Goal: Task Accomplishment & Management: Use online tool/utility

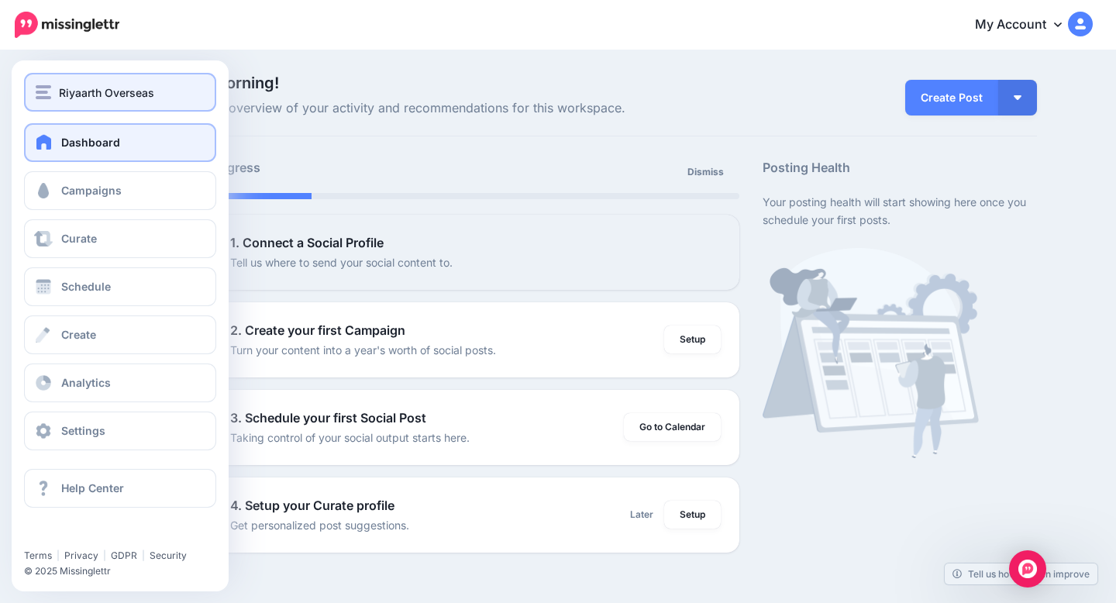
click at [55, 95] on div "Riyaarth Overseas" at bounding box center [120, 93] width 169 height 18
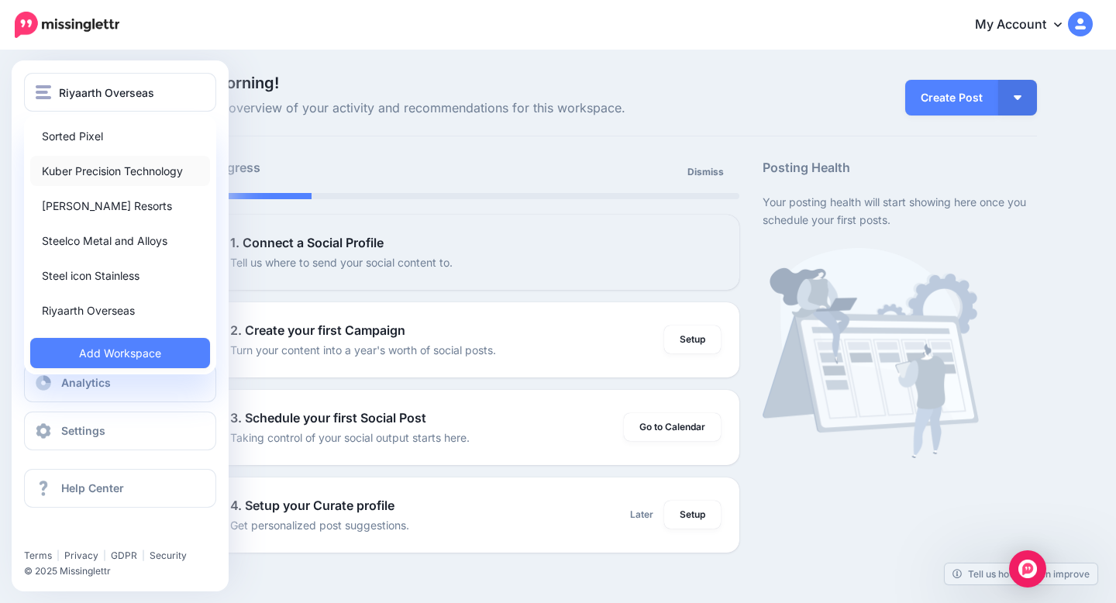
click at [92, 170] on link "Kuber Precision Technology" at bounding box center [120, 171] width 180 height 30
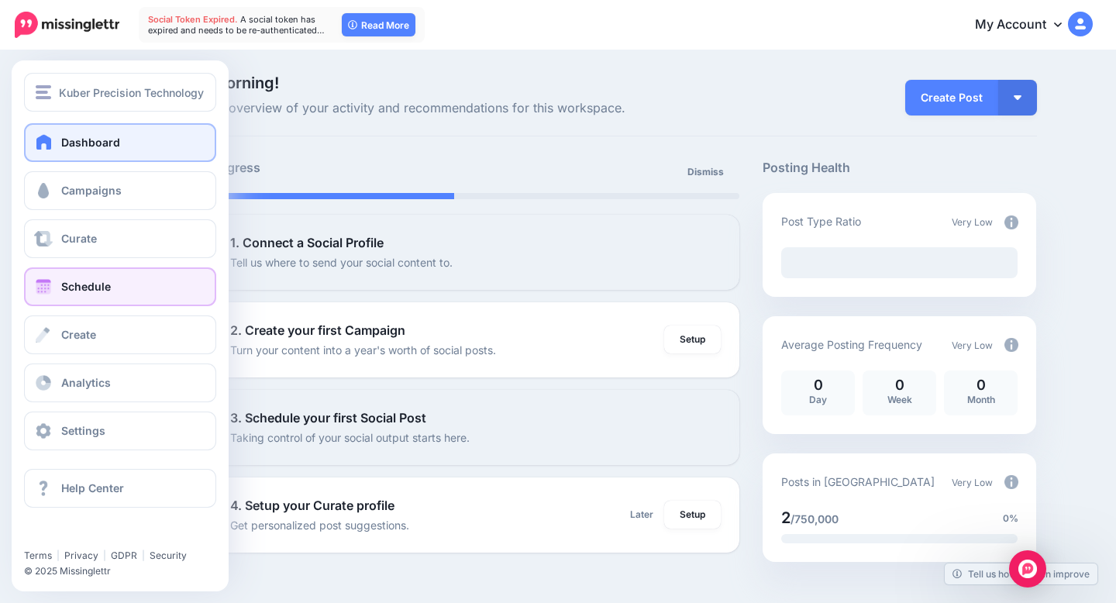
click at [103, 296] on link "Schedule" at bounding box center [120, 286] width 192 height 39
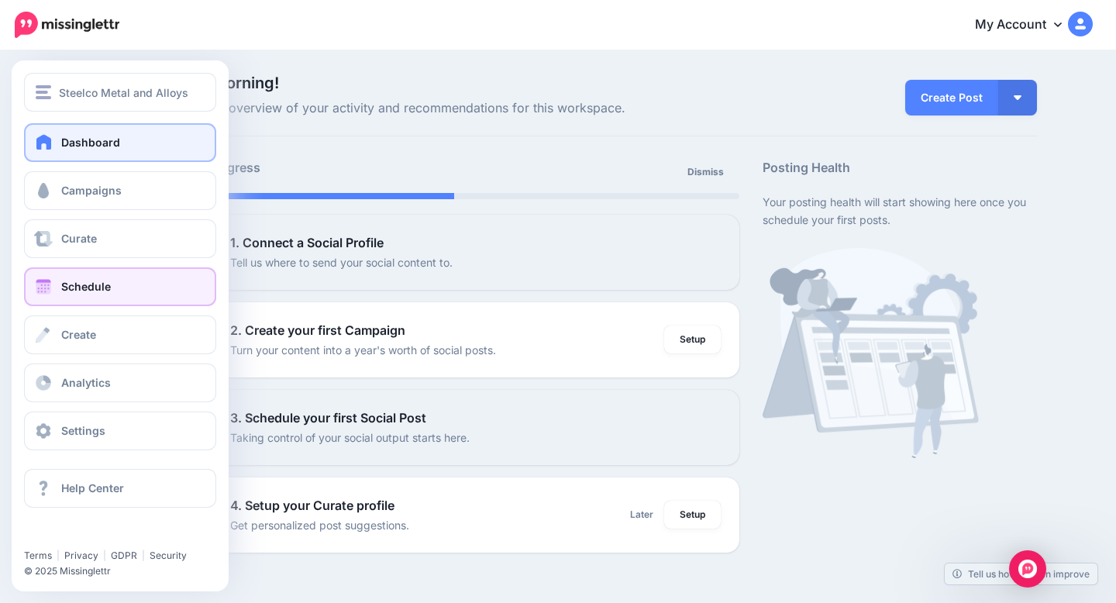
click at [51, 282] on span at bounding box center [43, 286] width 20 height 15
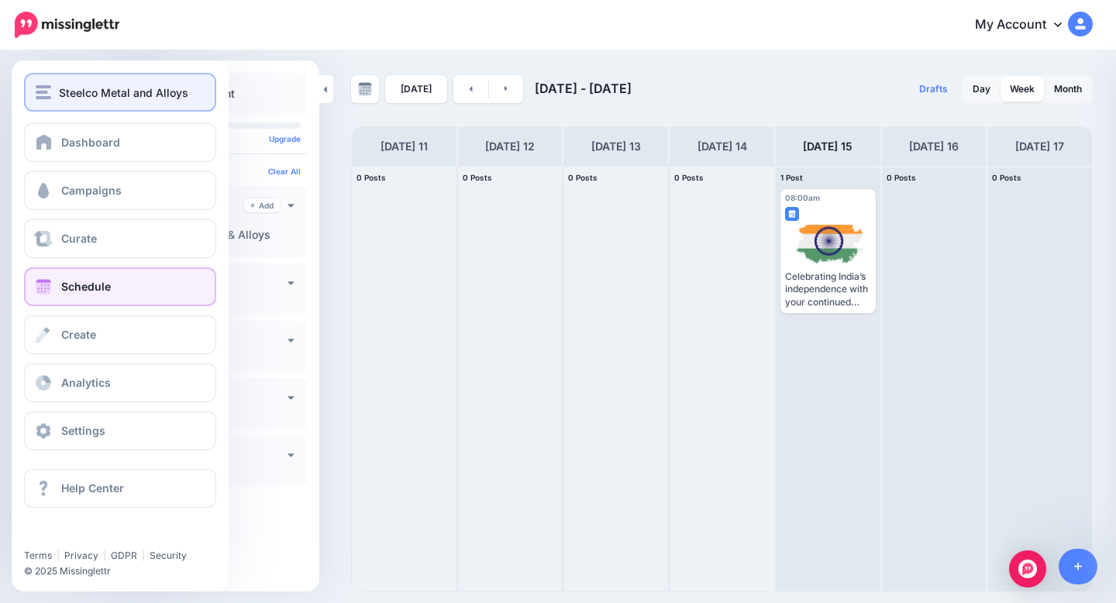
click at [37, 91] on img "button" at bounding box center [43, 92] width 15 height 14
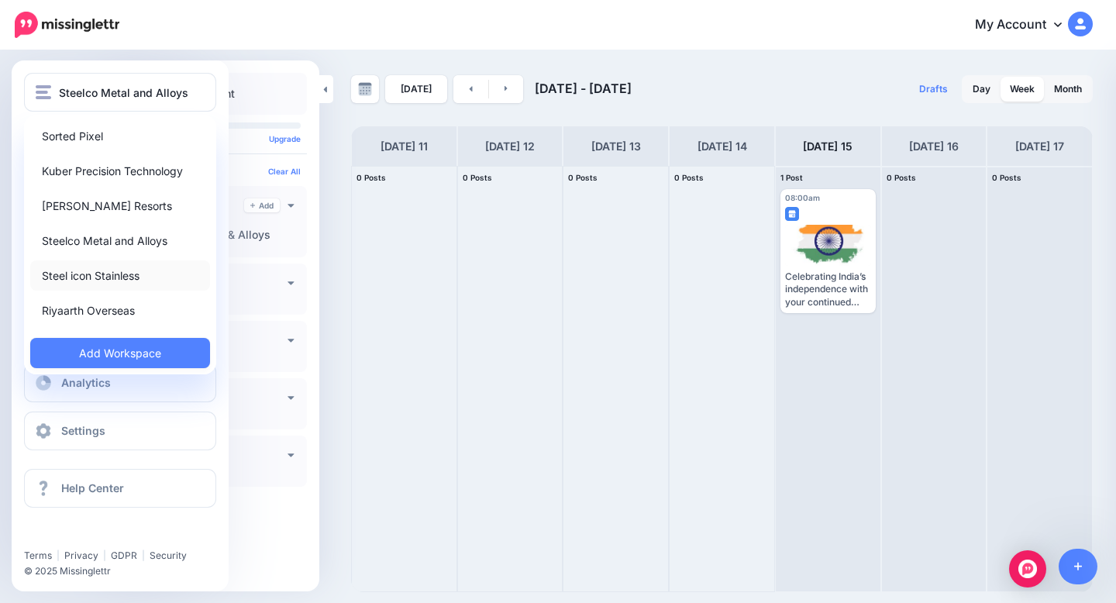
click at [119, 273] on link "Steel icon Stainless" at bounding box center [120, 275] width 180 height 30
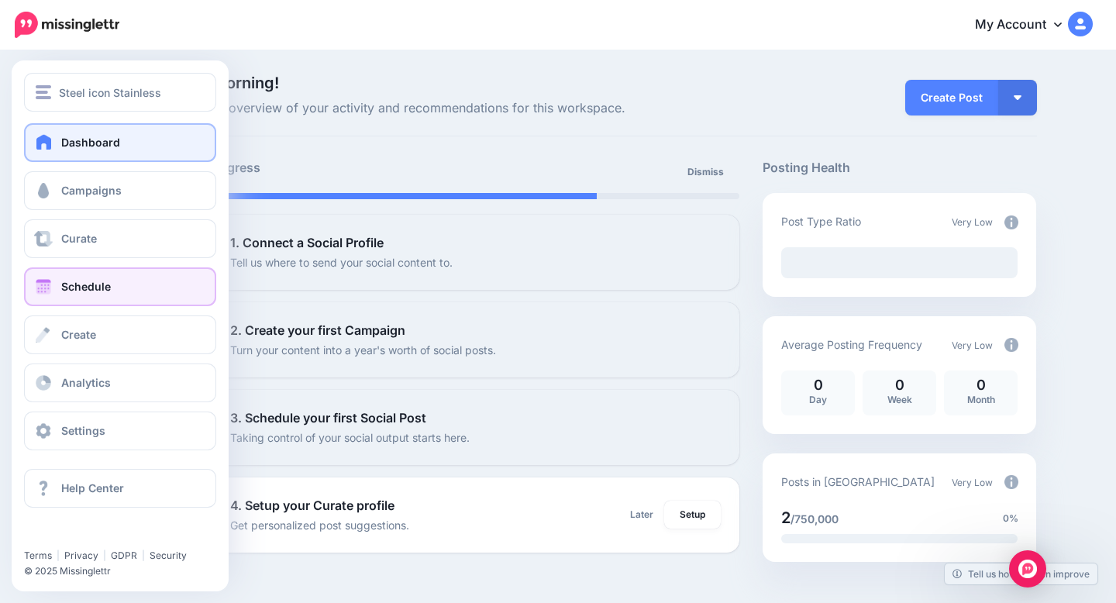
click at [73, 278] on link "Schedule" at bounding box center [120, 286] width 192 height 39
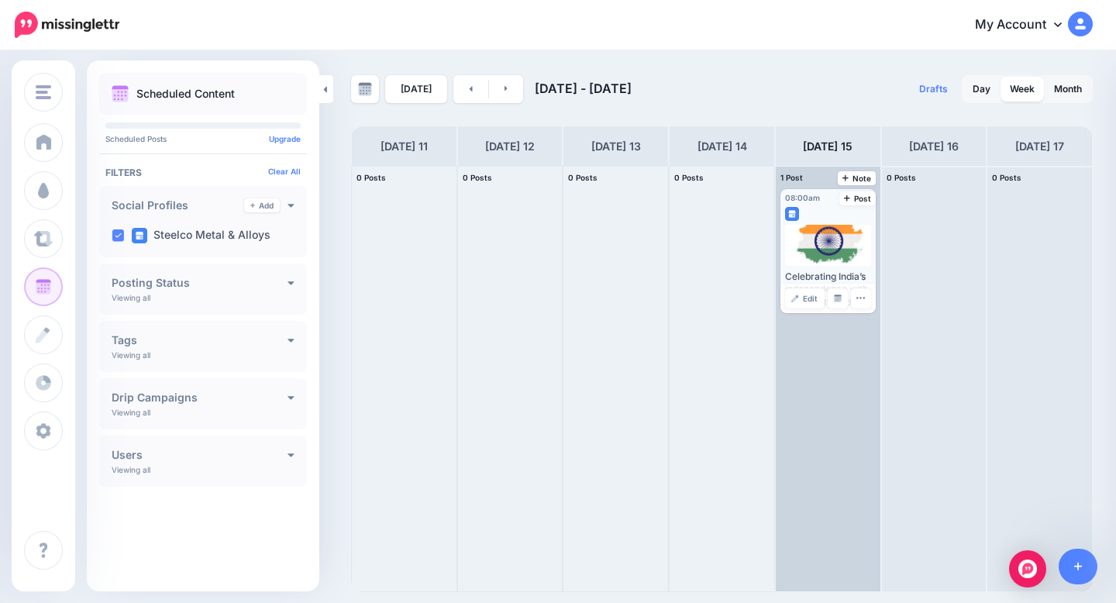
click at [832, 258] on div at bounding box center [828, 245] width 87 height 41
click at [812, 302] on span "Edit" at bounding box center [810, 298] width 15 height 8
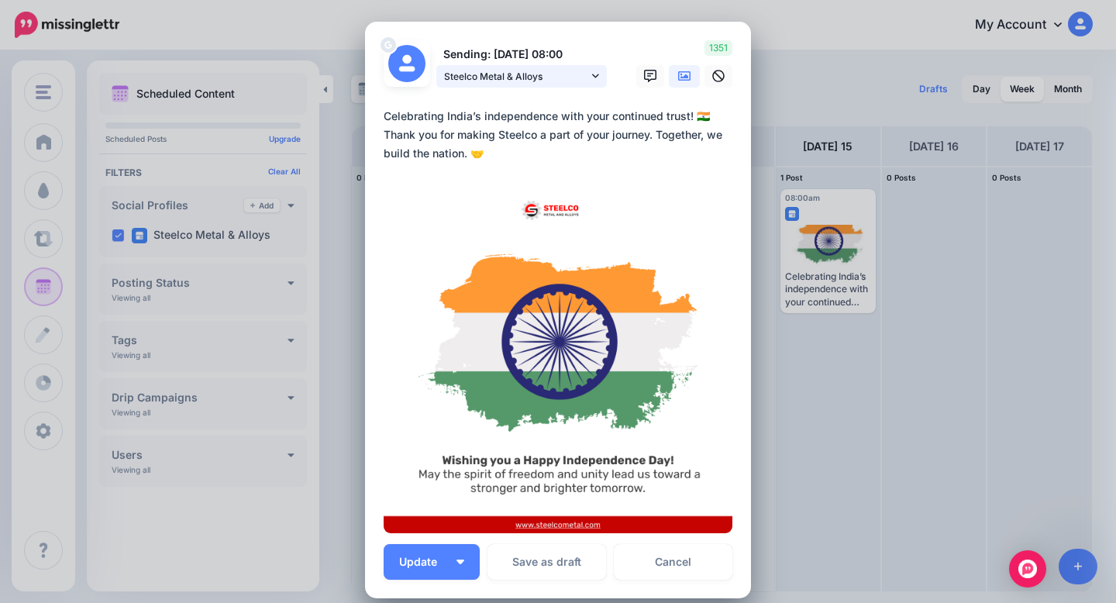
click at [572, 68] on span "Steelco Metal & Alloys" at bounding box center [516, 76] width 144 height 16
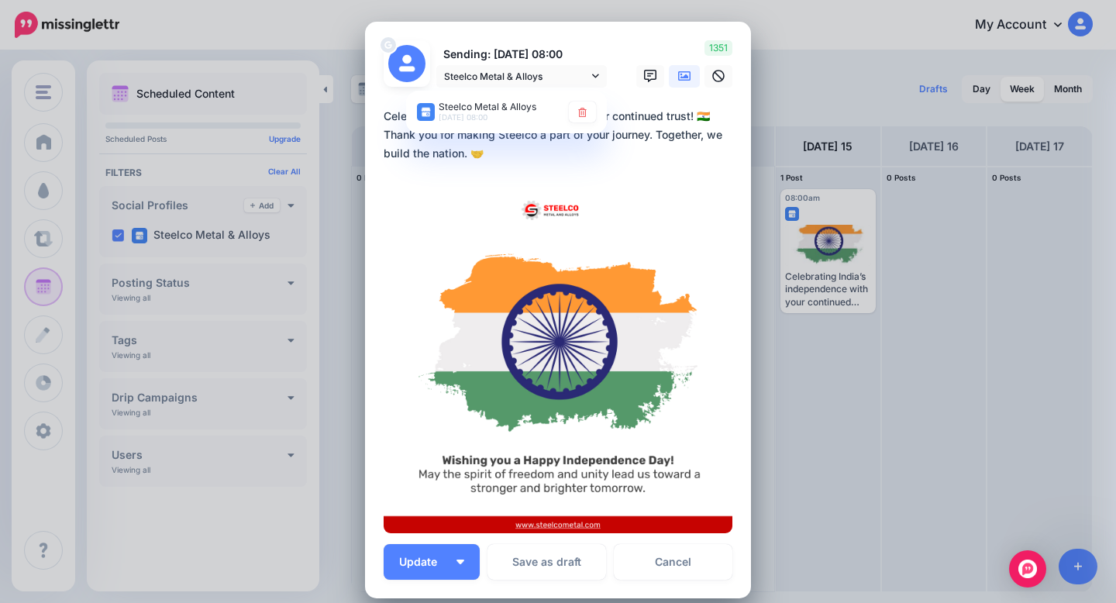
click at [547, 164] on div "**********" at bounding box center [558, 138] width 349 height 62
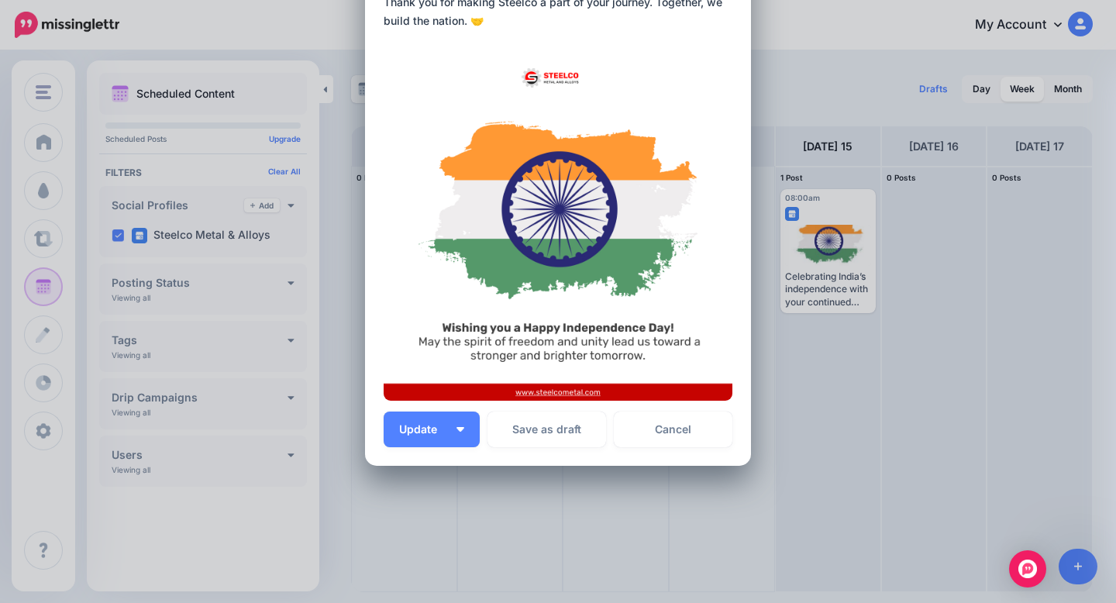
scroll to position [163, 0]
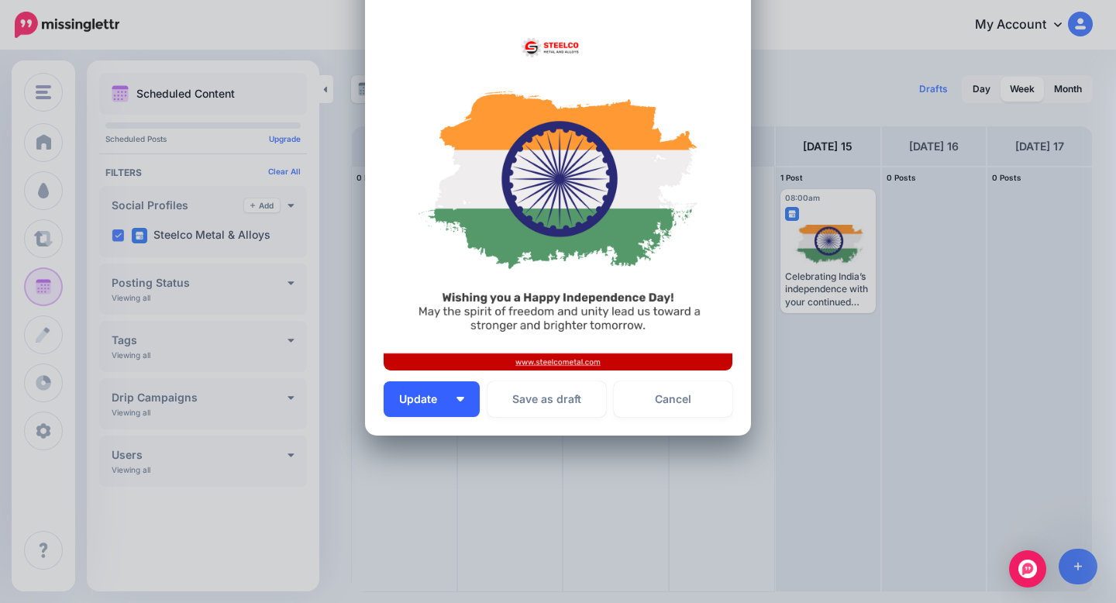
click at [466, 395] on button "Update" at bounding box center [432, 399] width 96 height 36
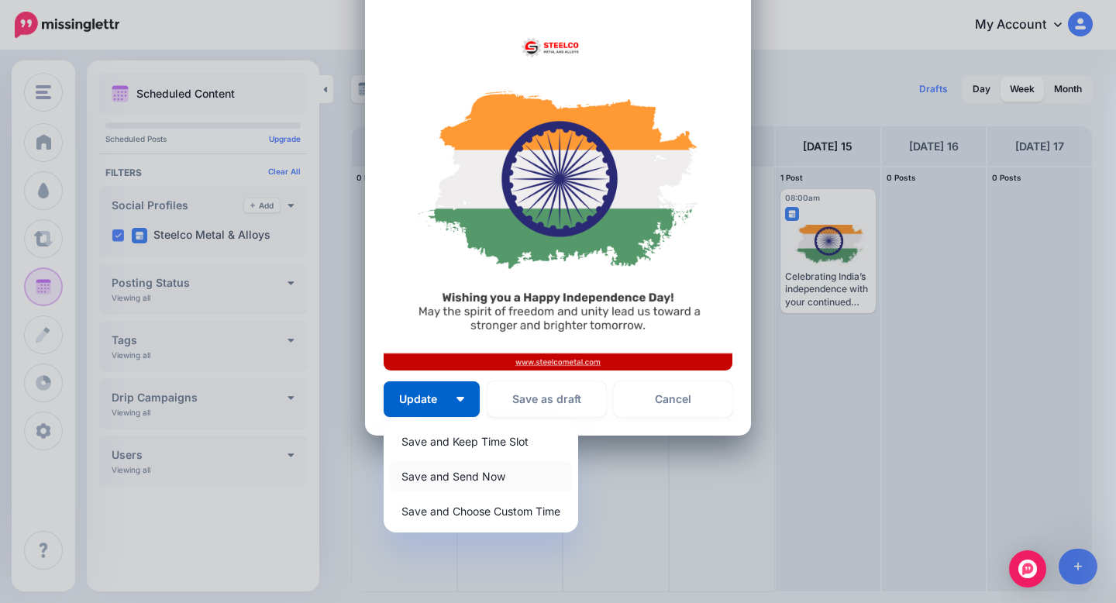
click at [473, 479] on link "Save and Send Now" at bounding box center [481, 476] width 182 height 30
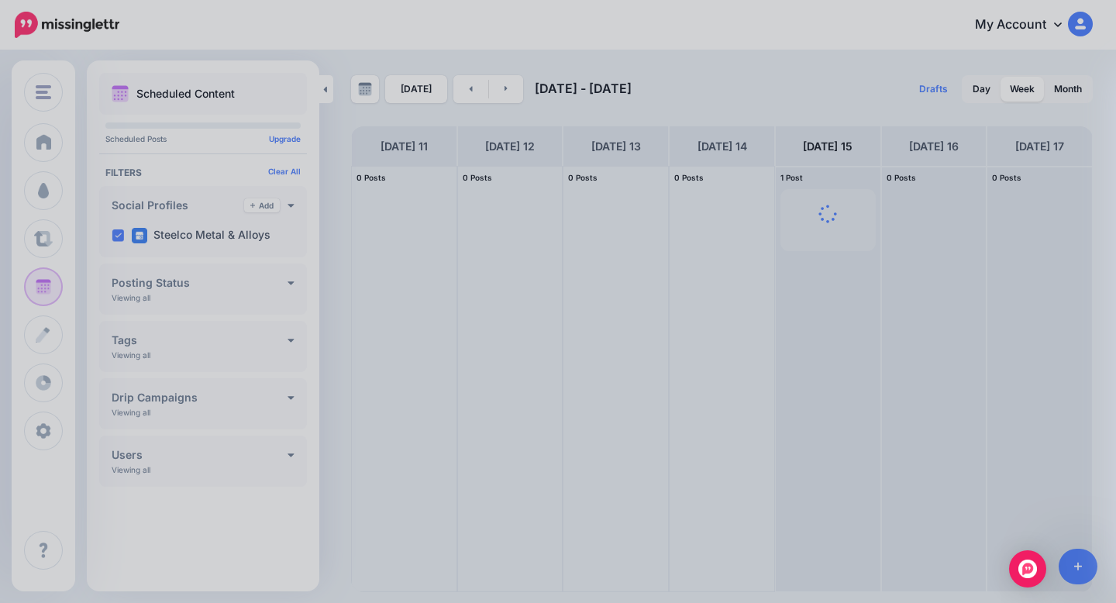
scroll to position [0, 0]
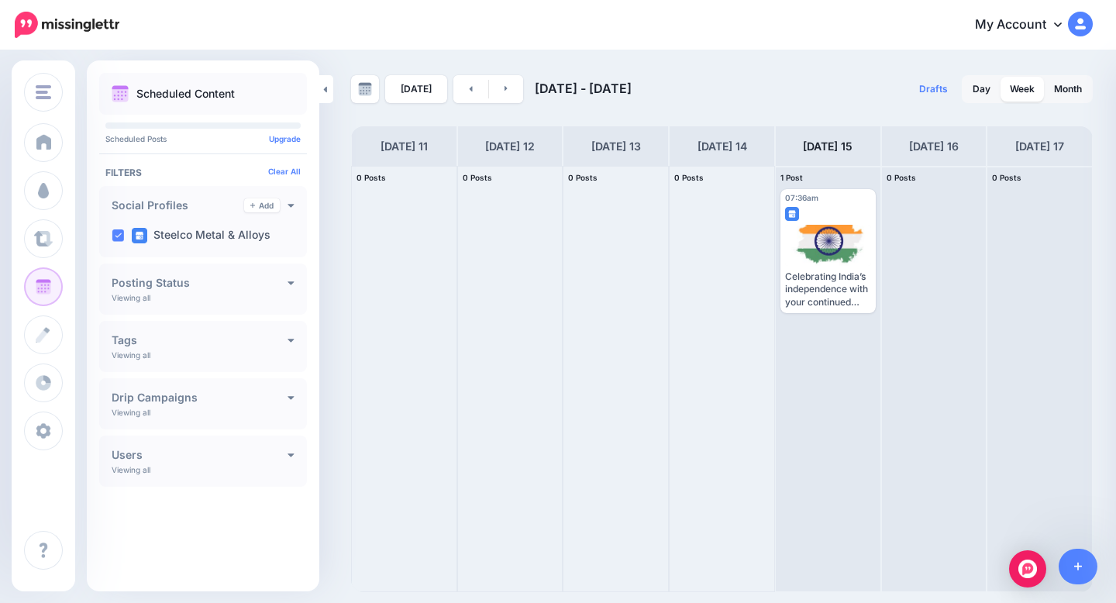
click at [743, 56] on div "[DATE] [DATE] - [DATE] Drafts 0 Day Week Month PRO TIP" at bounding box center [558, 322] width 1116 height 540
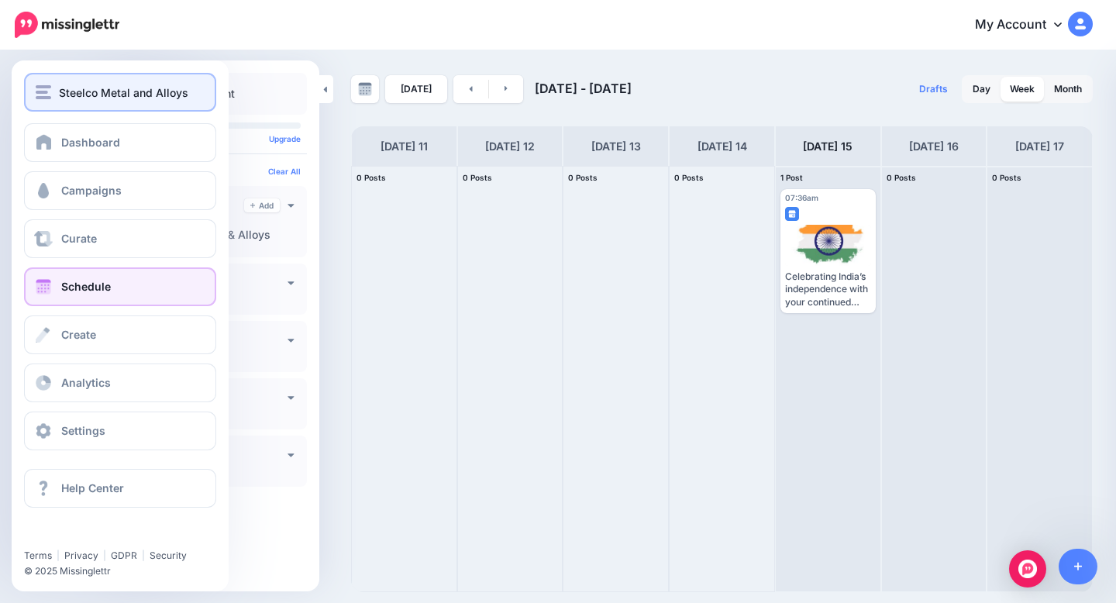
click at [39, 88] on img "button" at bounding box center [43, 92] width 15 height 14
